Goal: Transaction & Acquisition: Subscribe to service/newsletter

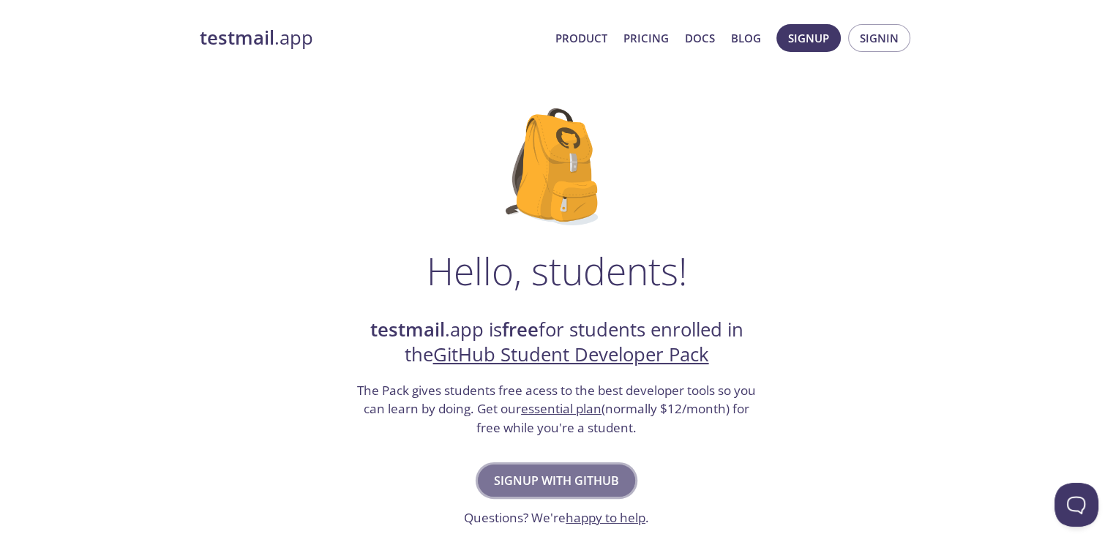
click at [578, 472] on span "Signup with GitHub" at bounding box center [556, 481] width 125 height 20
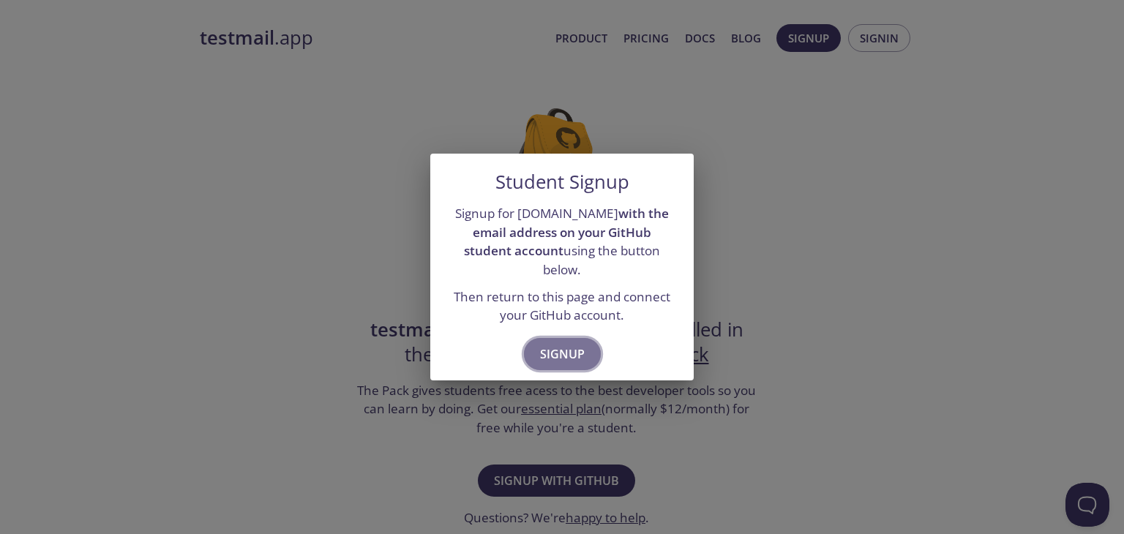
click at [572, 352] on span "Signup" at bounding box center [562, 354] width 45 height 20
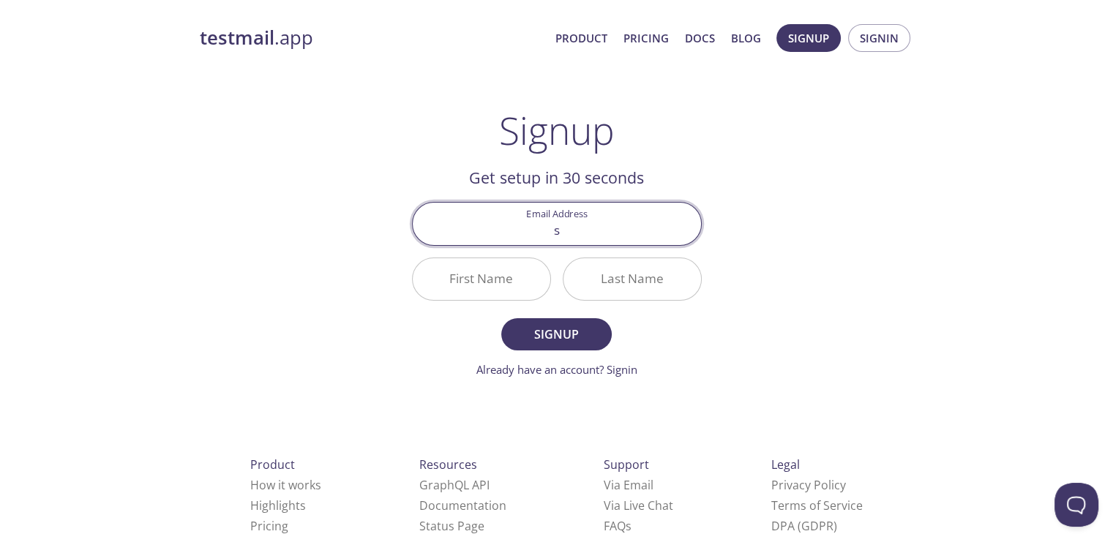
type input "sa"
type input "[EMAIL_ADDRESS][DOMAIN_NAME]"
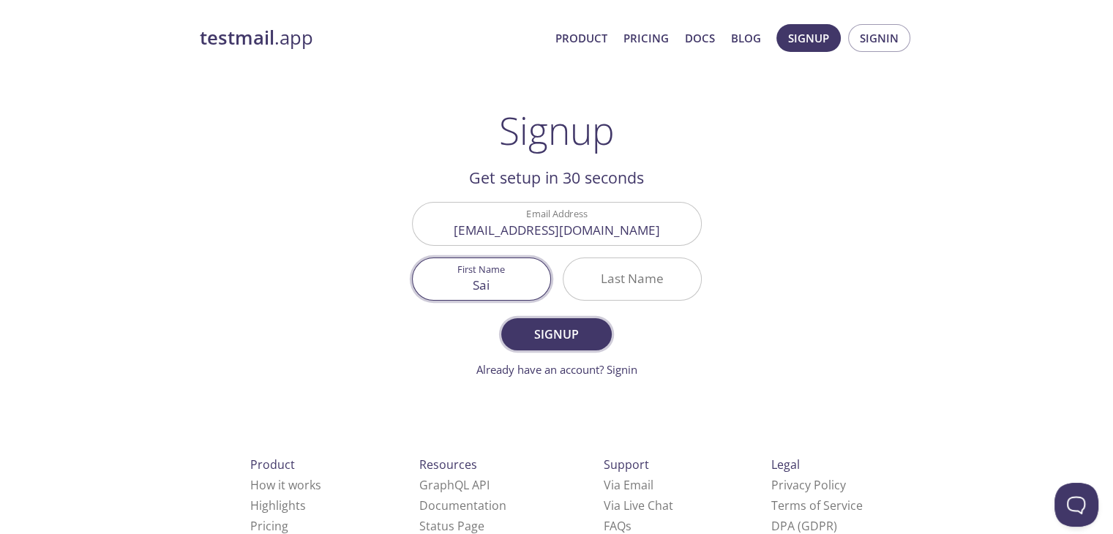
type input "Sai"
type input "krishna"
click at [501, 318] on button "Signup" at bounding box center [556, 334] width 110 height 32
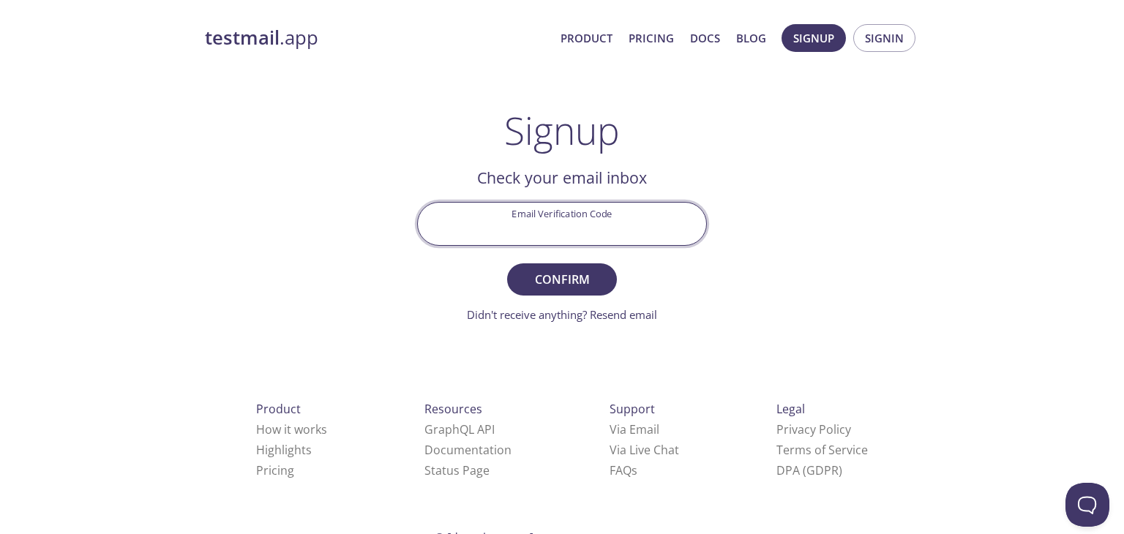
click at [633, 226] on input "Email Verification Code" at bounding box center [562, 224] width 288 height 42
paste input "BACRXQ2"
type input "BACRXQ2"
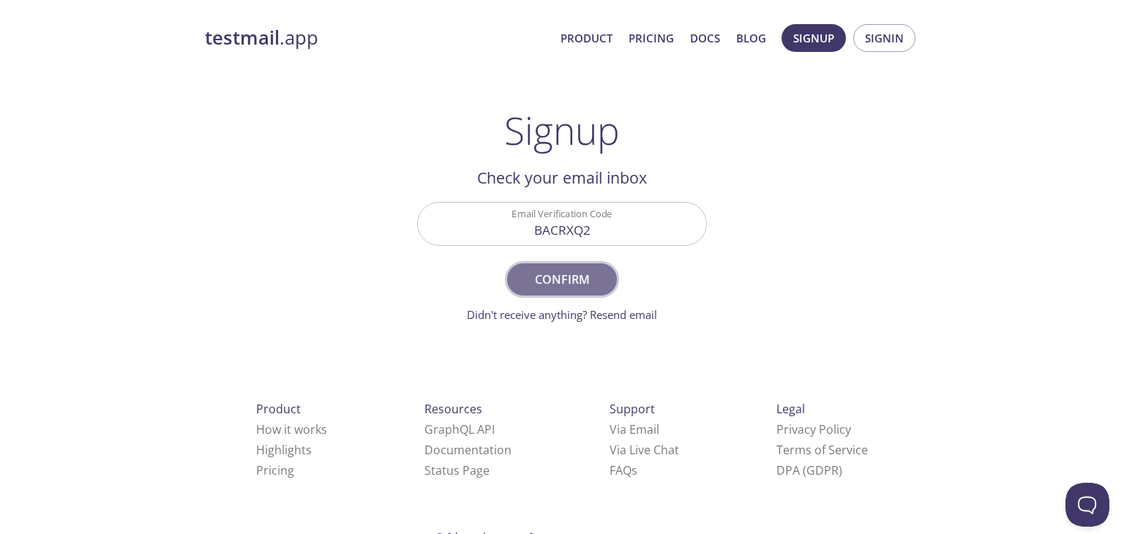
click at [553, 272] on span "Confirm" at bounding box center [562, 279] width 78 height 20
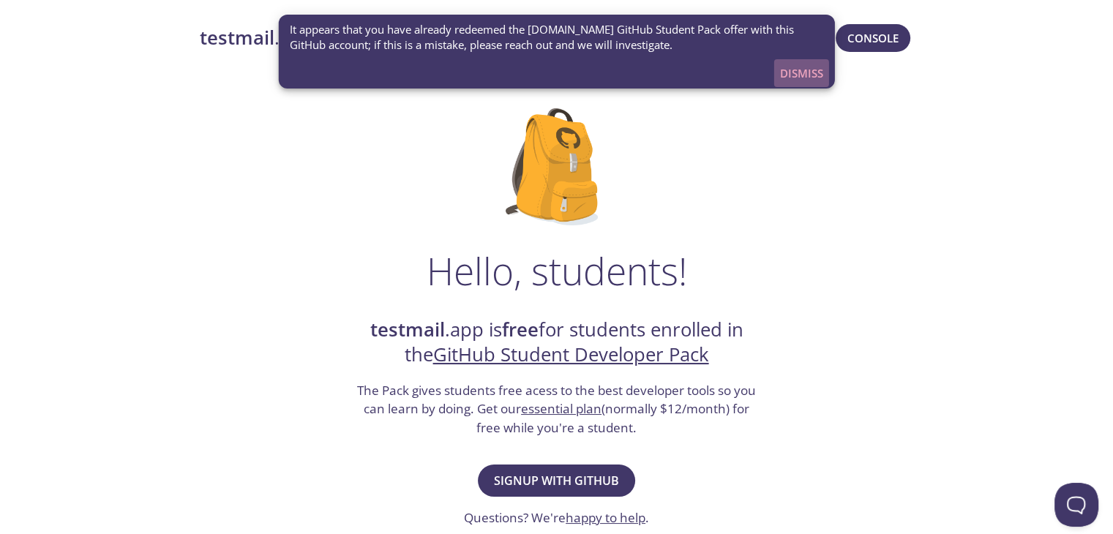
click at [795, 75] on span "Dismiss" at bounding box center [801, 73] width 43 height 19
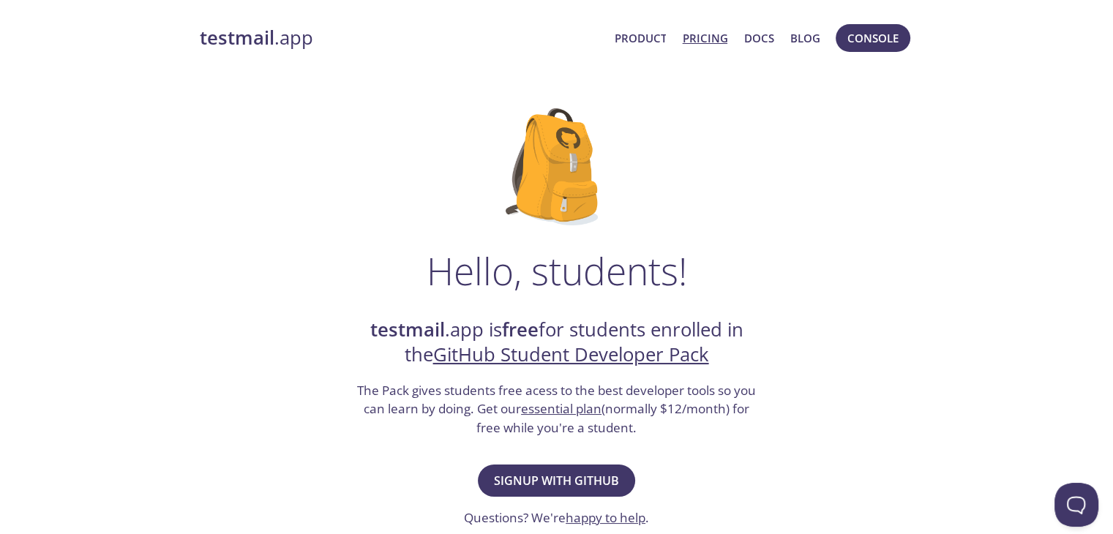
click at [719, 40] on link "Pricing" at bounding box center [704, 38] width 45 height 19
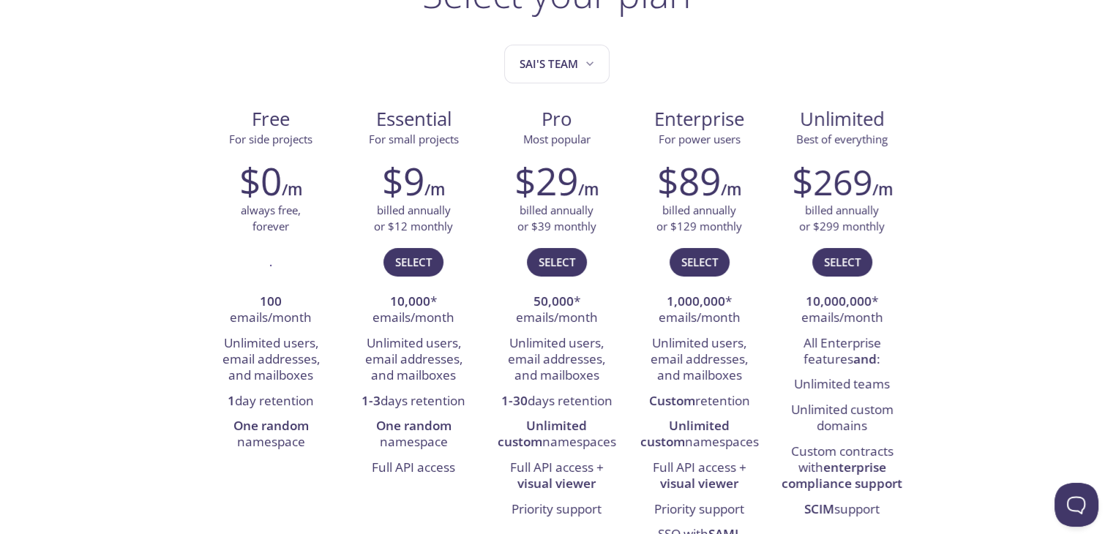
scroll to position [135, 0]
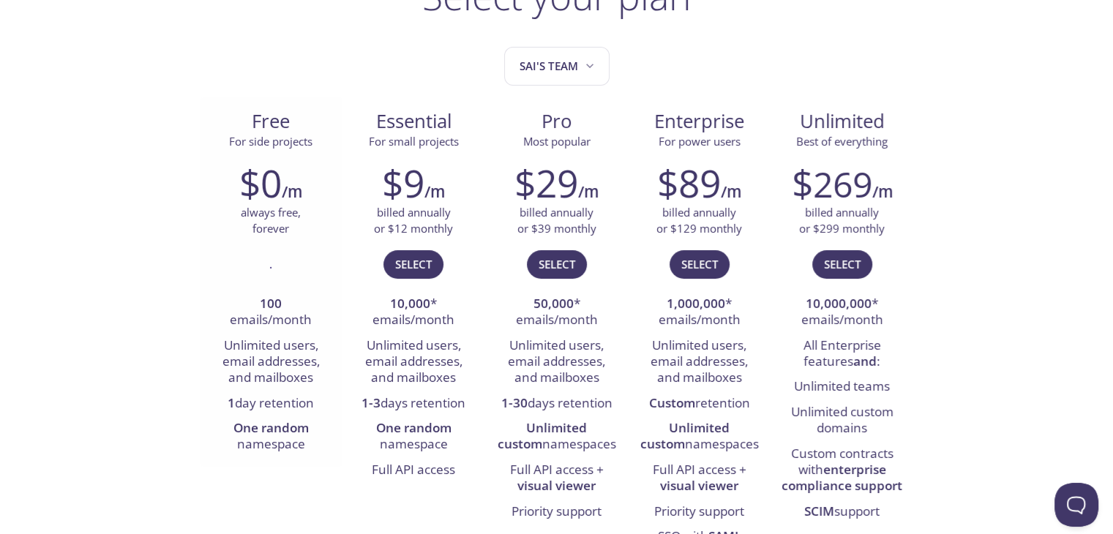
click at [253, 352] on li "Unlimited users, email addresses, and mailboxes" at bounding box center [271, 363] width 121 height 58
click at [258, 352] on li "Unlimited users, email addresses, and mailboxes" at bounding box center [271, 363] width 121 height 58
click at [270, 362] on li "Unlimited users, email addresses, and mailboxes" at bounding box center [271, 363] width 121 height 58
drag, startPoint x: 270, startPoint y: 362, endPoint x: 282, endPoint y: 368, distance: 13.4
click at [282, 368] on li "Unlimited users, email addresses, and mailboxes" at bounding box center [271, 363] width 121 height 58
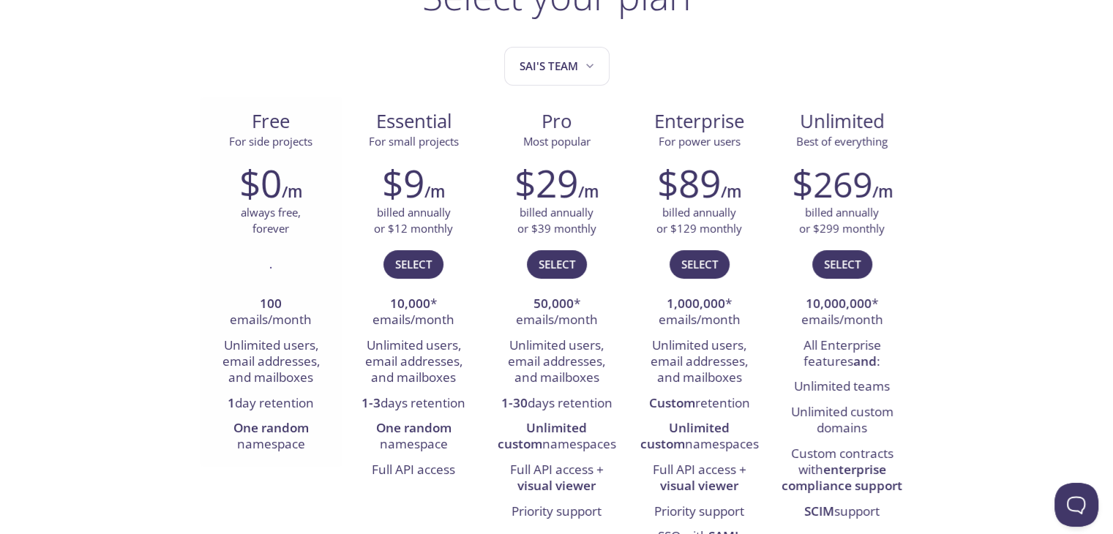
click at [302, 376] on li "Unlimited users, email addresses, and mailboxes" at bounding box center [271, 363] width 121 height 58
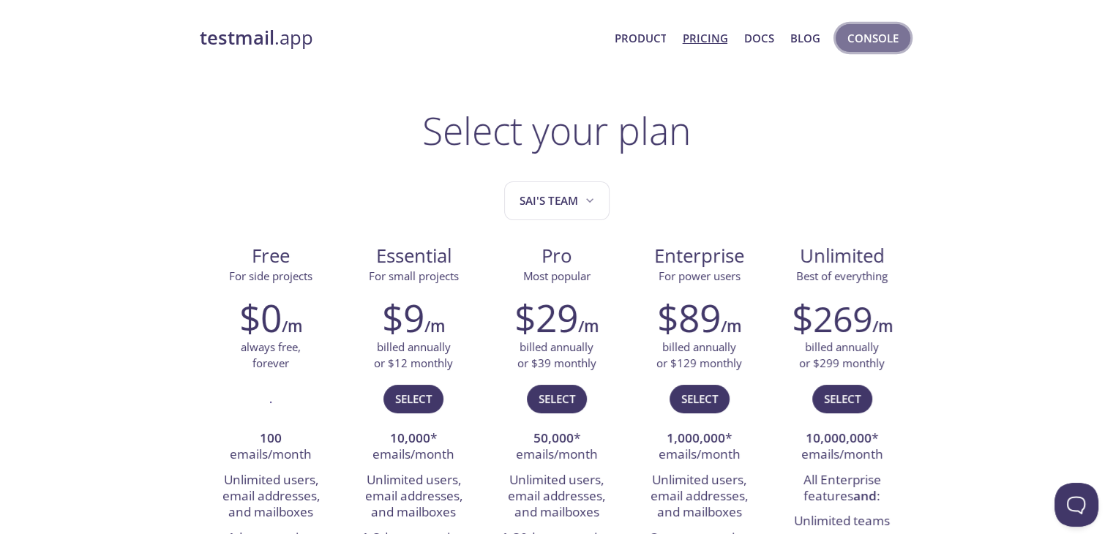
click at [867, 29] on span "Console" at bounding box center [873, 38] width 51 height 19
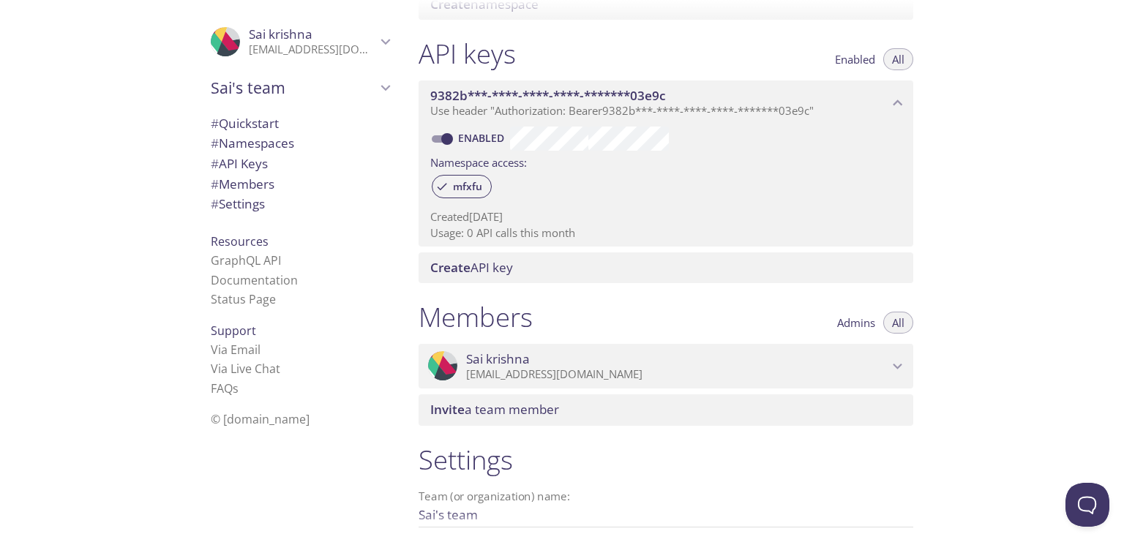
scroll to position [357, 0]
click at [220, 348] on link "Via Email" at bounding box center [236, 350] width 50 height 16
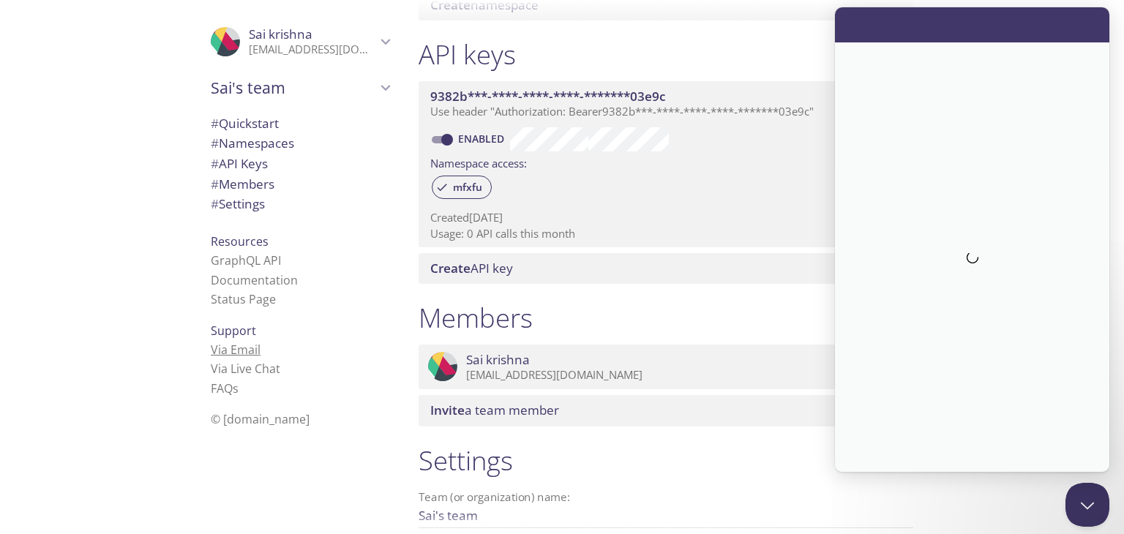
scroll to position [0, 0]
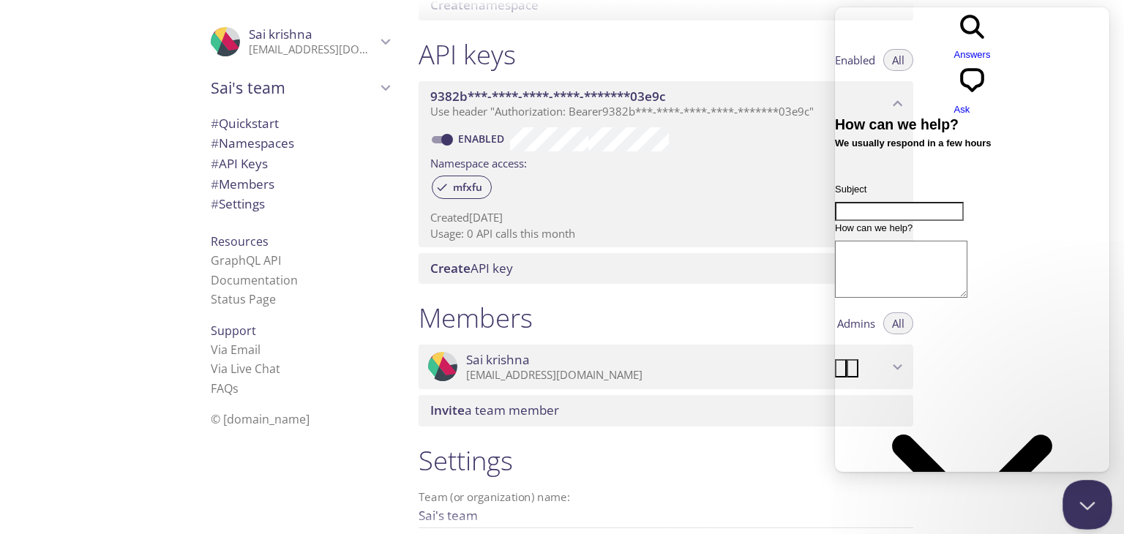
click at [1077, 493] on button "Close Beacon popover" at bounding box center [1085, 502] width 44 height 44
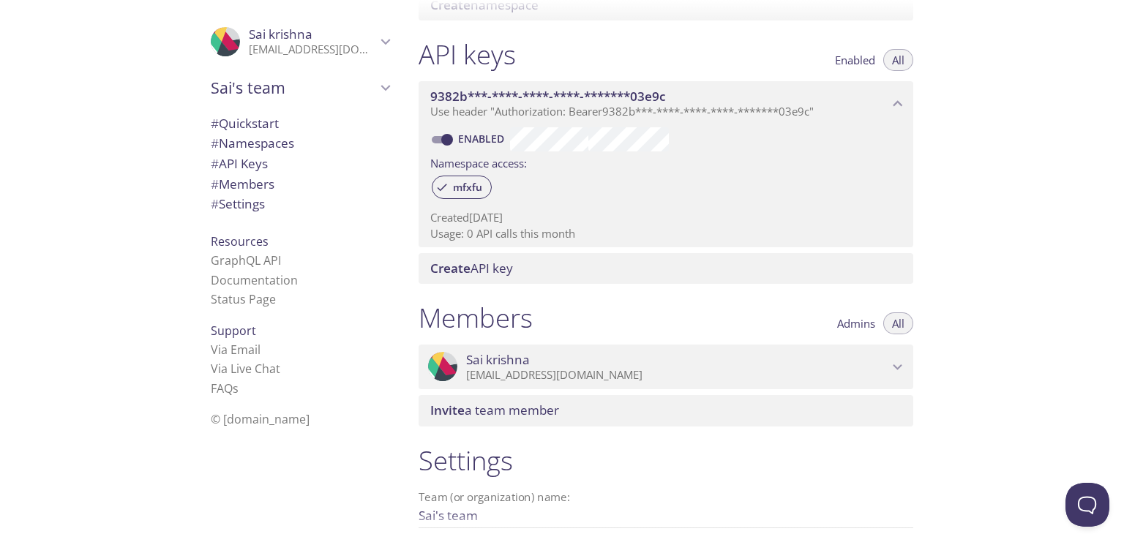
click at [264, 199] on span "# Settings" at bounding box center [300, 204] width 179 height 19
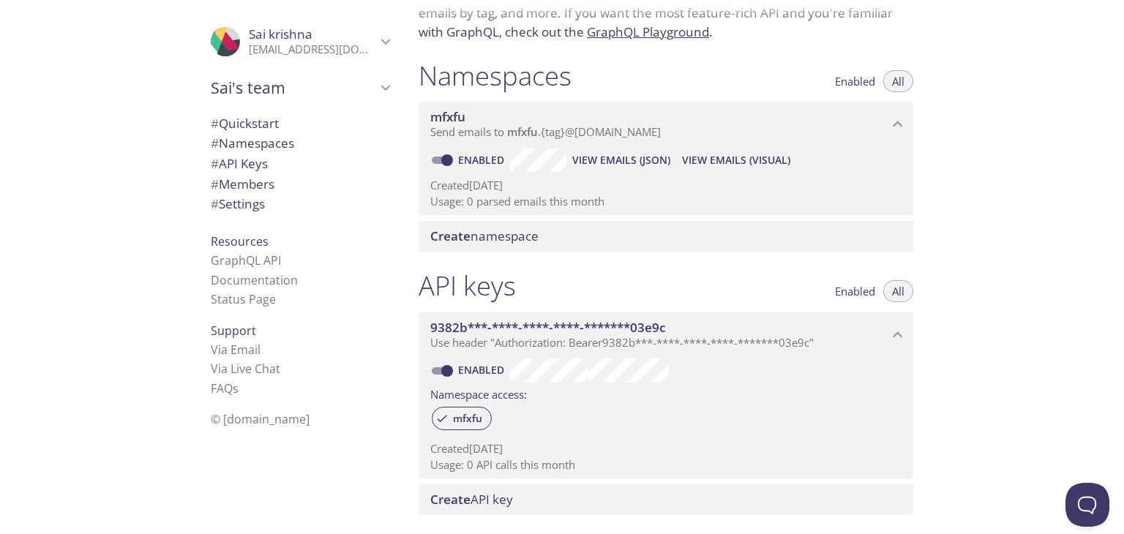
scroll to position [126, 0]
click at [601, 265] on div "API keys Enabled All 9382b***-****-****-****-*******03e9c Use header "Authoriza…" at bounding box center [666, 392] width 518 height 263
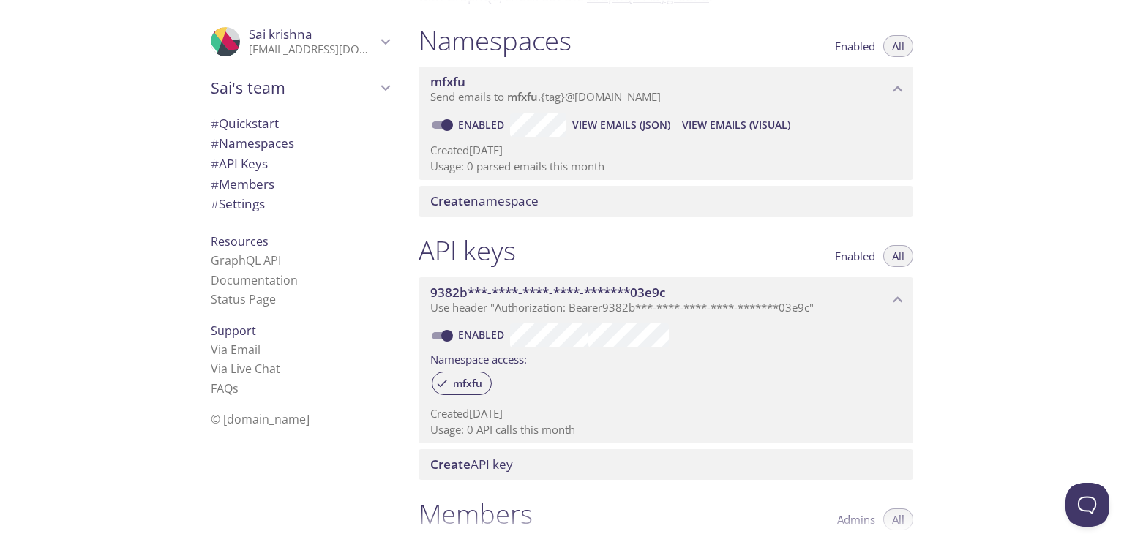
scroll to position [0, 0]
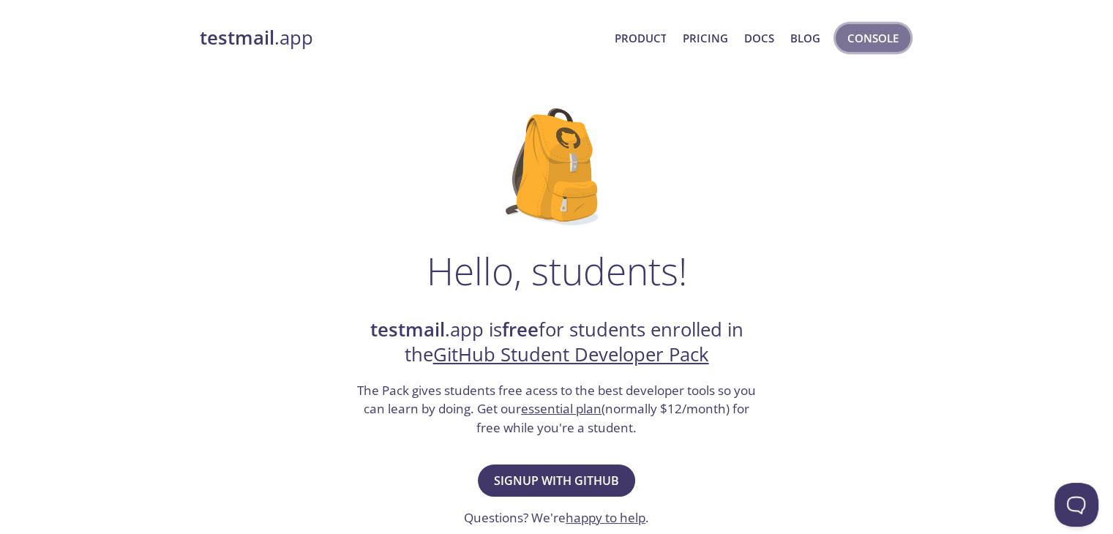
click at [867, 39] on span "Console" at bounding box center [873, 38] width 51 height 19
click at [483, 114] on div "Hello, students! testmail .app is free for students enrolled in the GitHub Stud…" at bounding box center [557, 532] width 714 height 894
